Goal: Check status: Check status

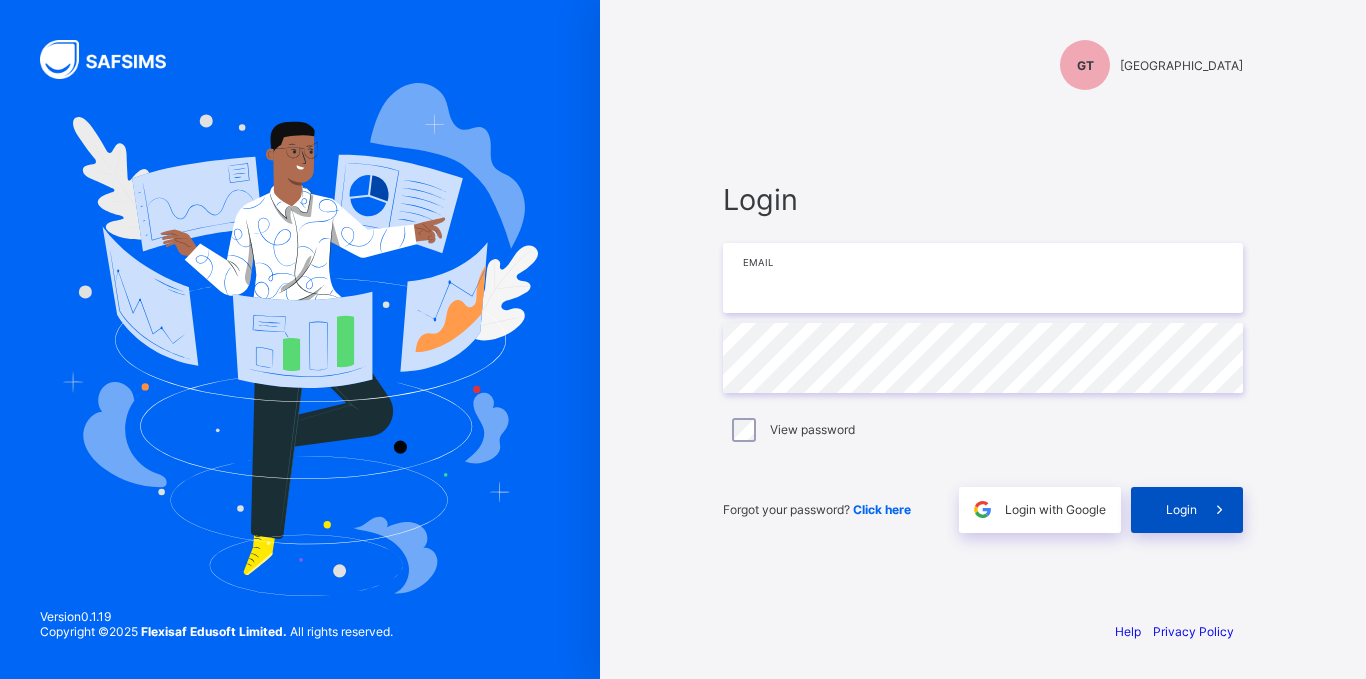
type input "**********"
click at [1169, 503] on span "Login" at bounding box center [1181, 509] width 31 height 15
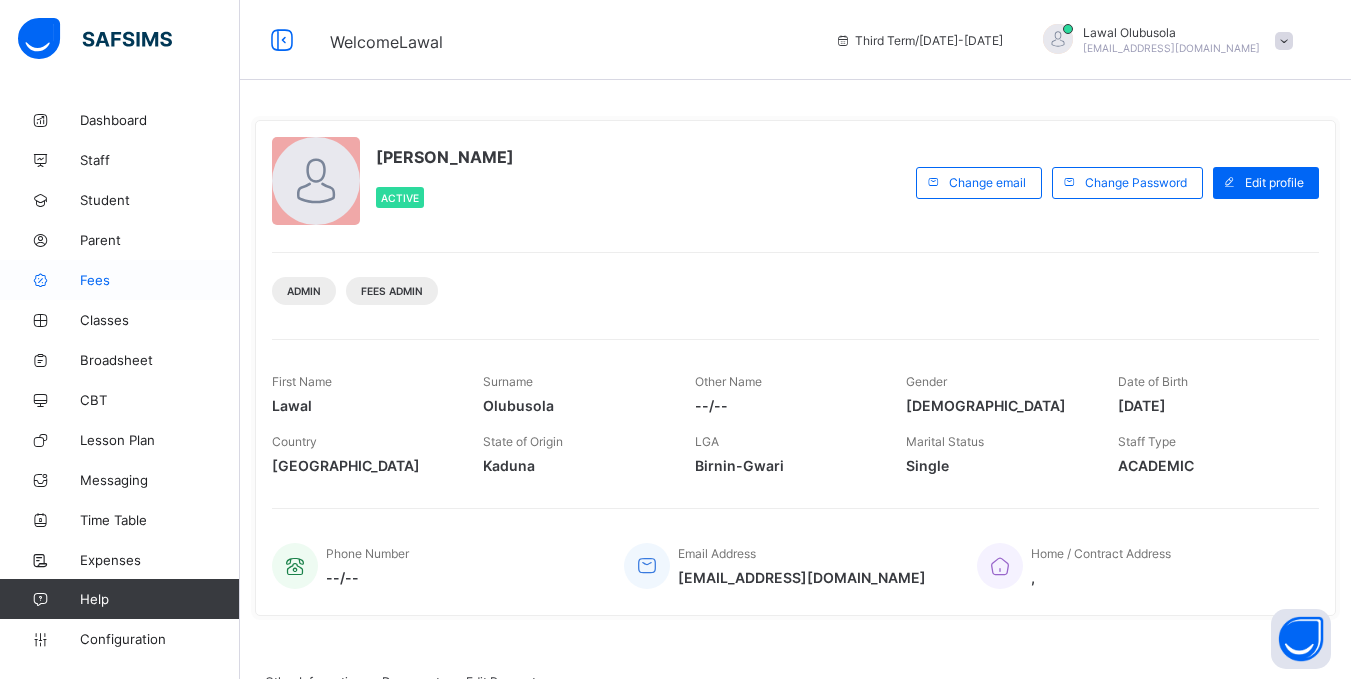
click at [96, 269] on link "Fees" at bounding box center [120, 280] width 240 height 40
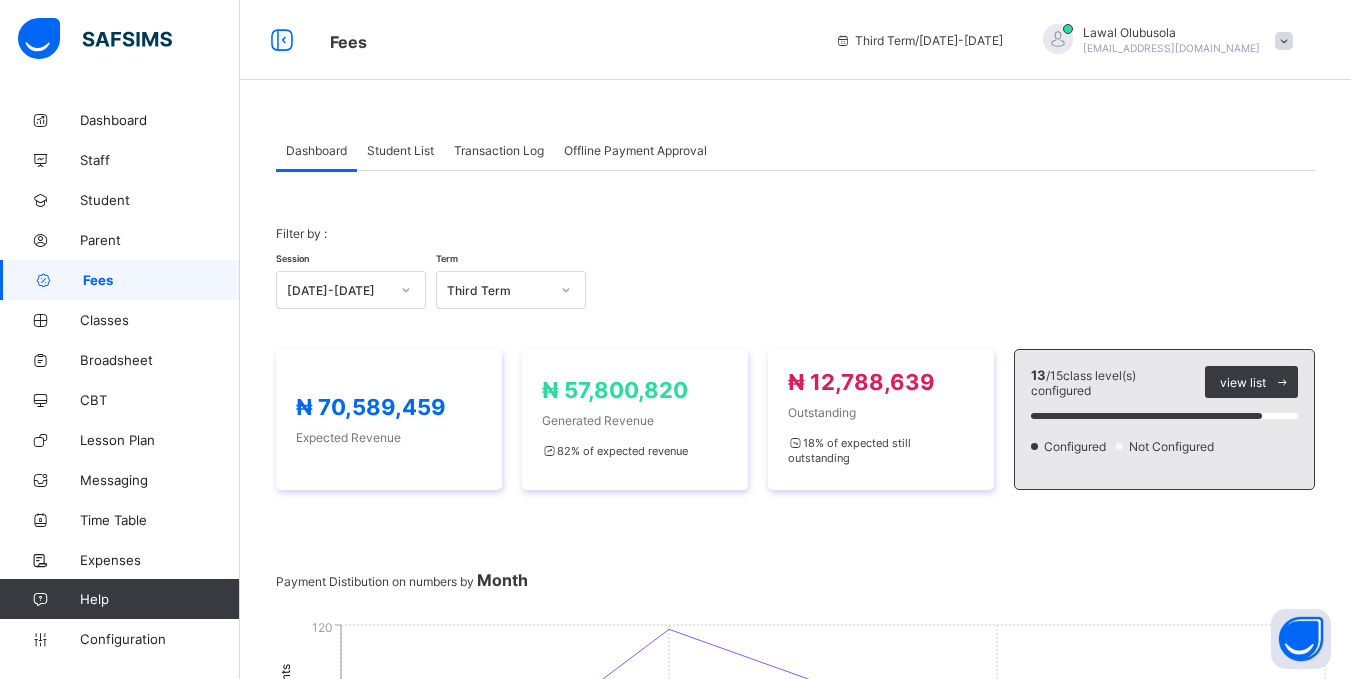
click at [417, 149] on span "Student List" at bounding box center [400, 150] width 67 height 15
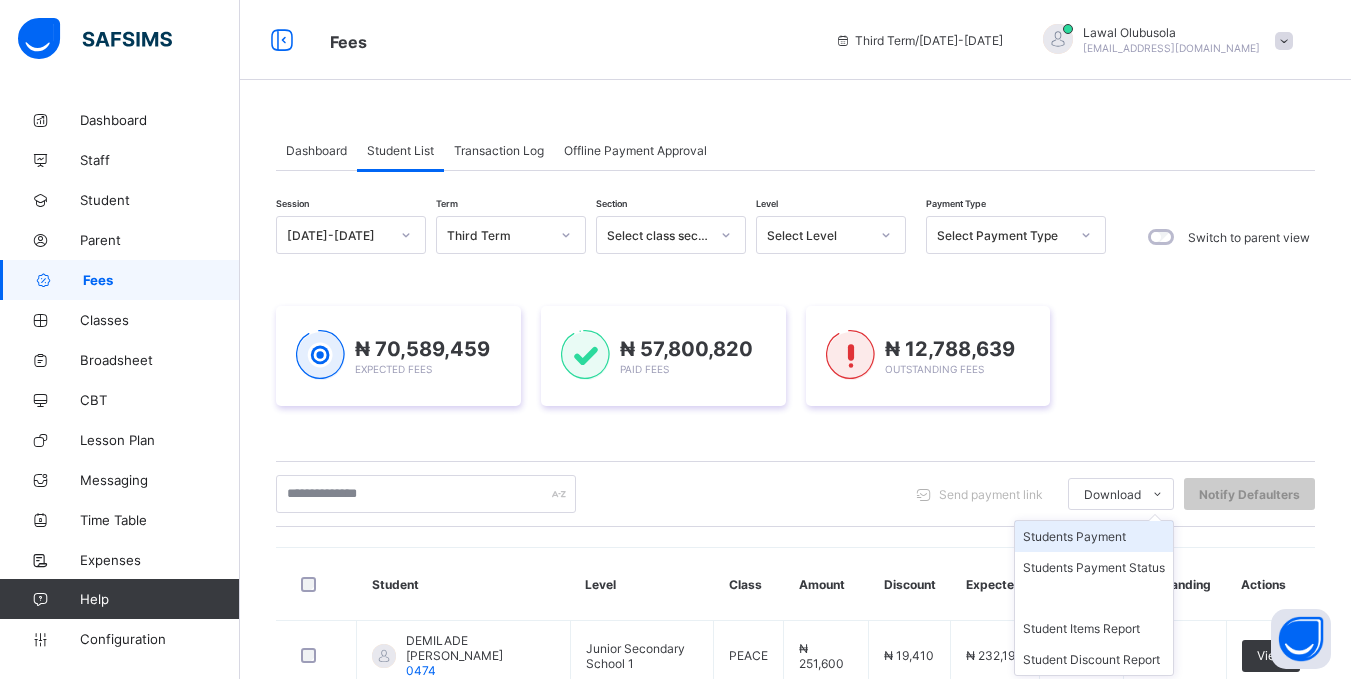
click at [1133, 539] on li "Students Payment" at bounding box center [1094, 536] width 158 height 31
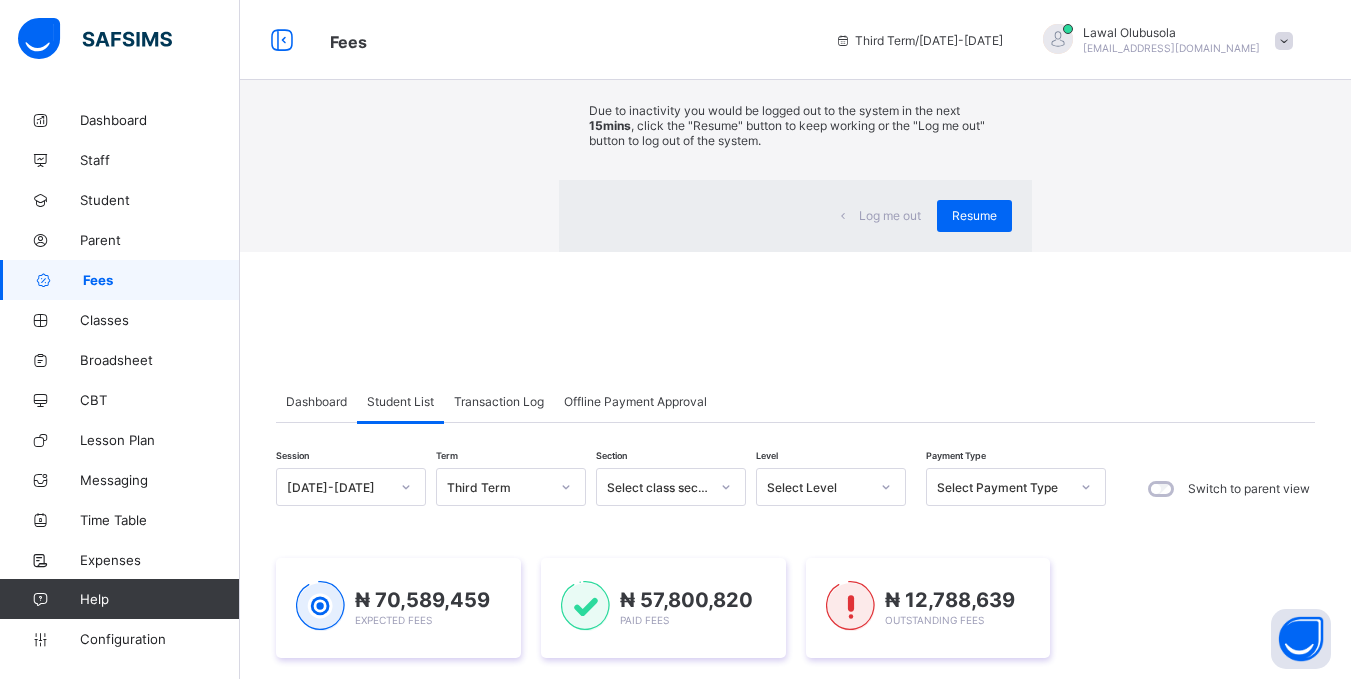
click at [993, 54] on div "×" at bounding box center [1002, 37] width 19 height 34
